Goal: Task Accomplishment & Management: Use online tool/utility

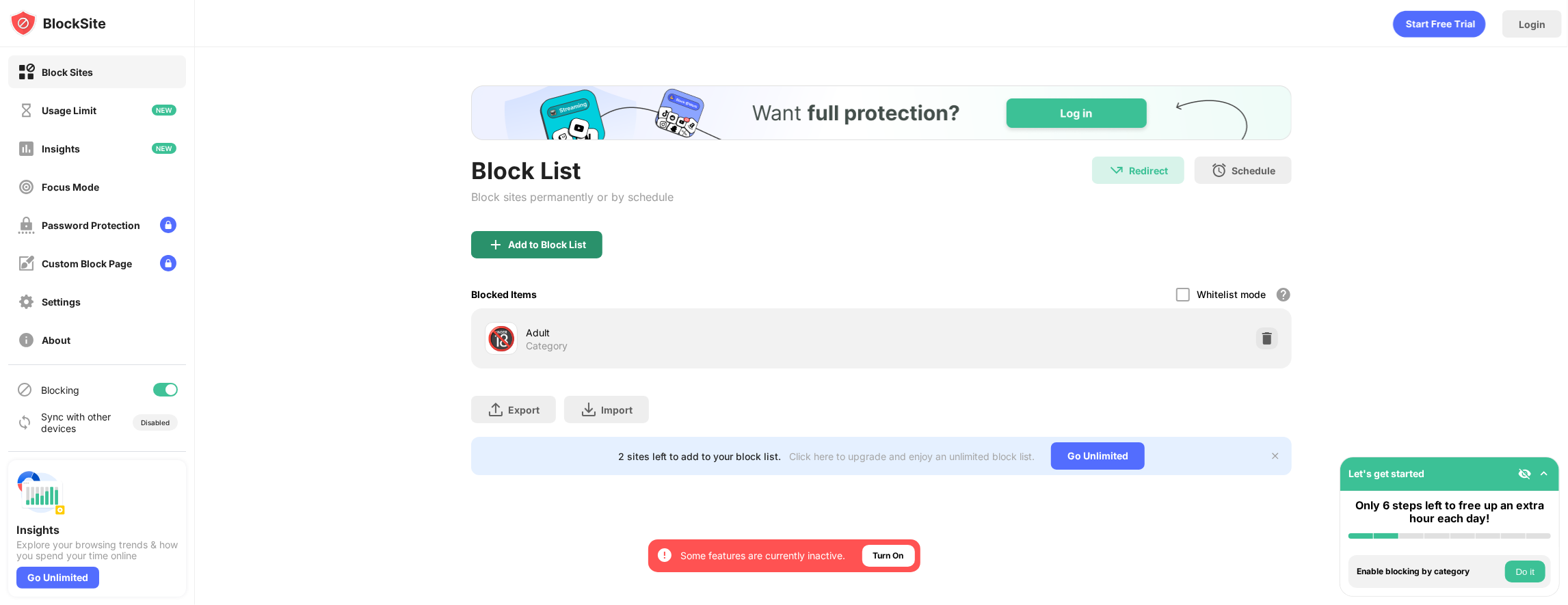
click at [537, 250] on div "Add to Block List" at bounding box center [536, 245] width 131 height 28
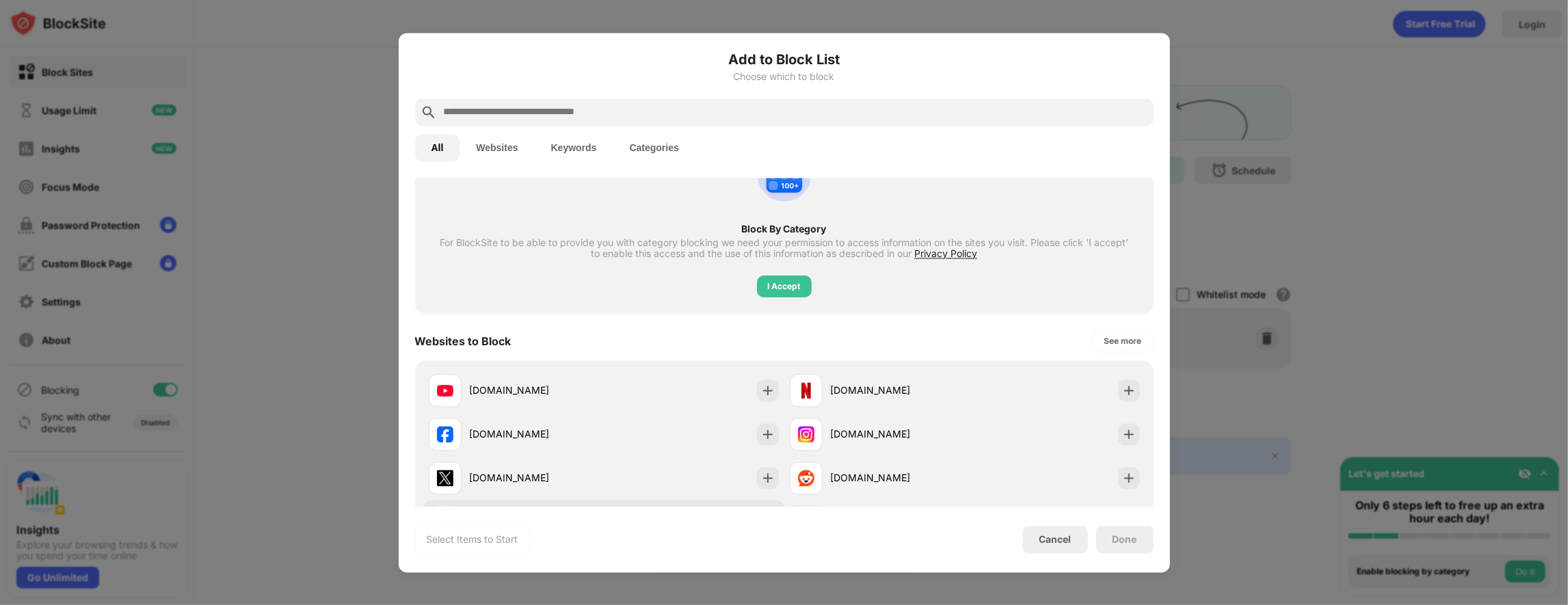
scroll to position [267, 0]
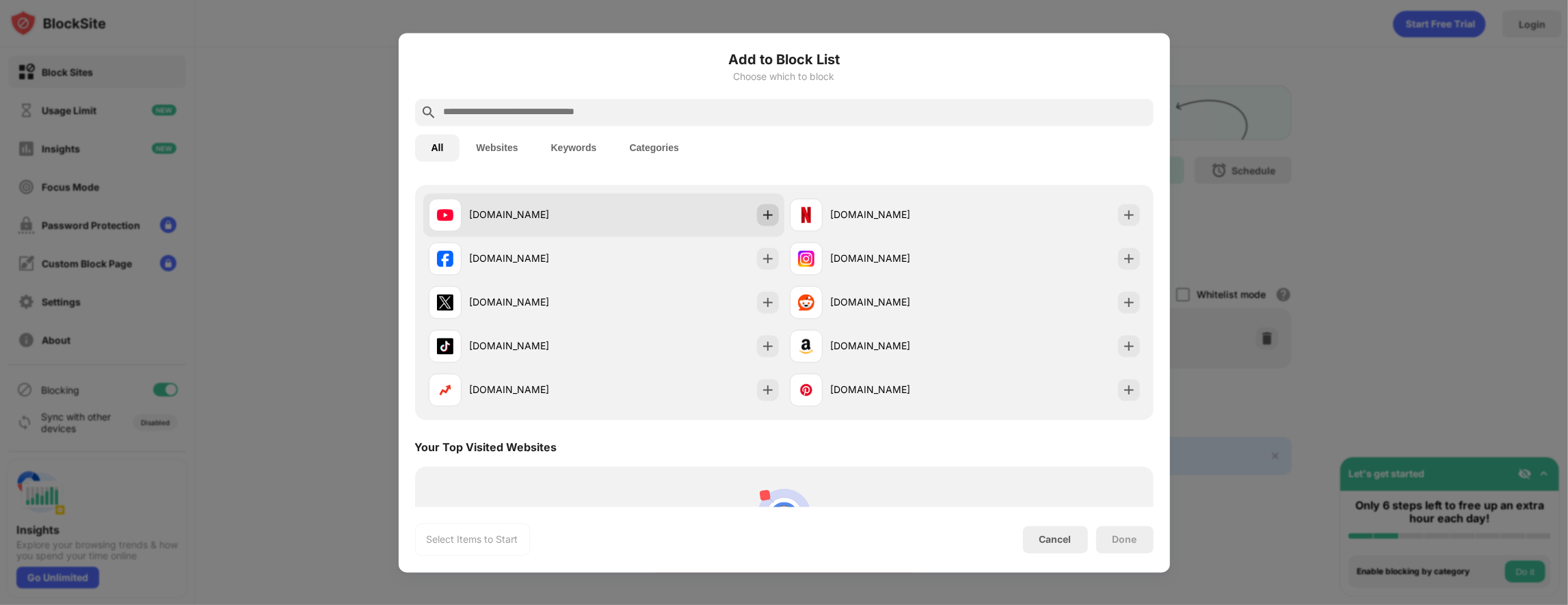
click at [766, 218] on img at bounding box center [767, 215] width 14 height 14
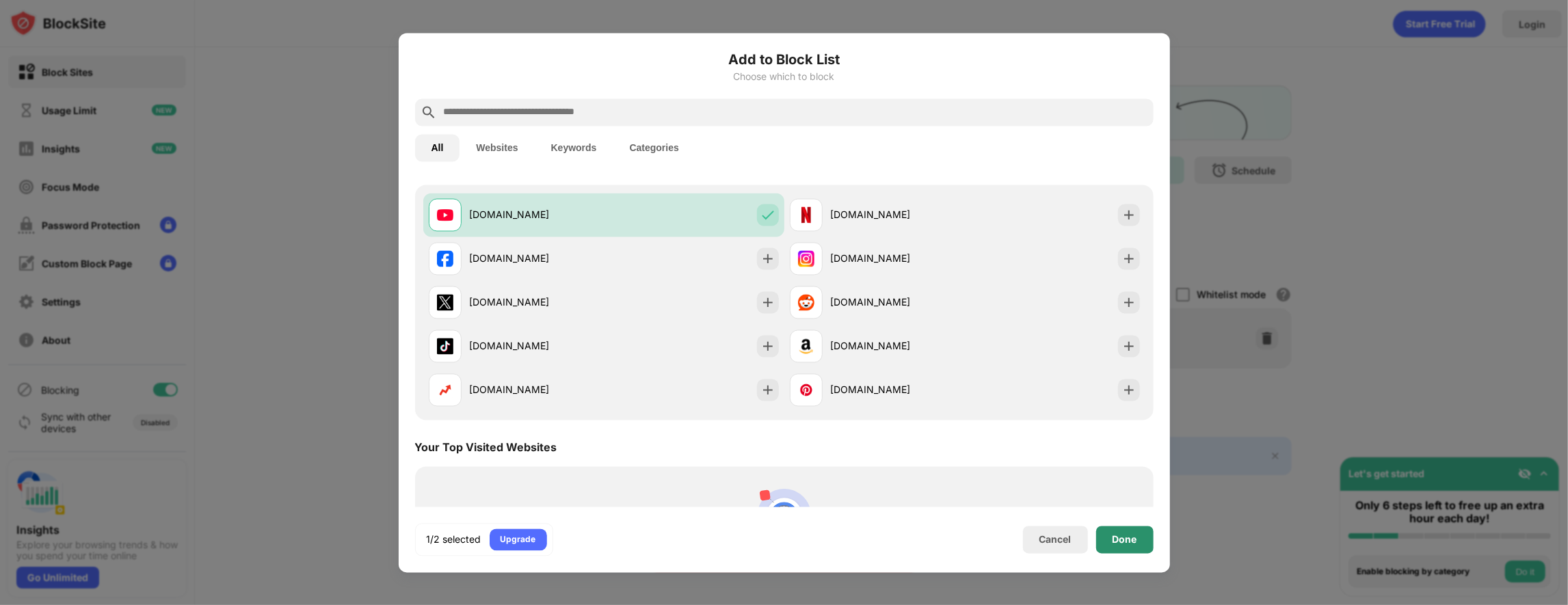
click at [1113, 545] on div "Done" at bounding box center [1124, 540] width 58 height 28
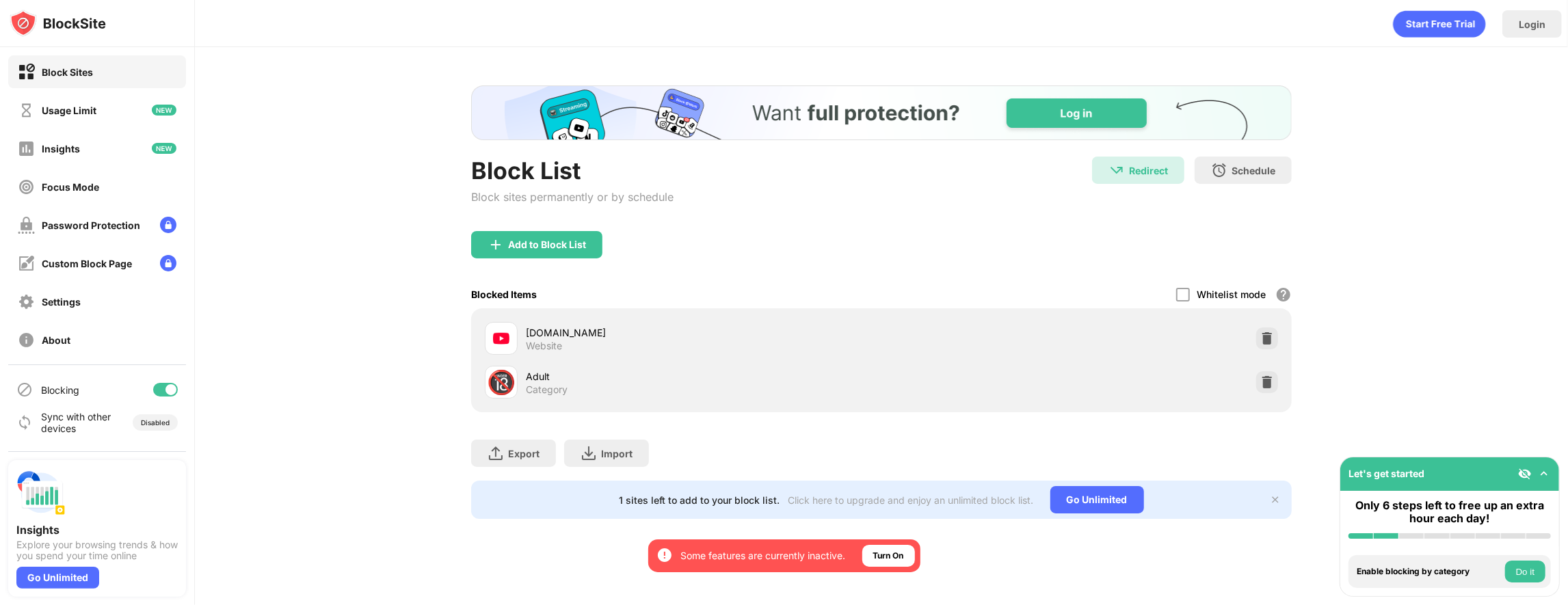
click at [1435, 385] on div "Block List Block sites permanently or by schedule Redirect Redirect to google.c…" at bounding box center [881, 302] width 1373 height 510
